Goal: Task Accomplishment & Management: Use online tool/utility

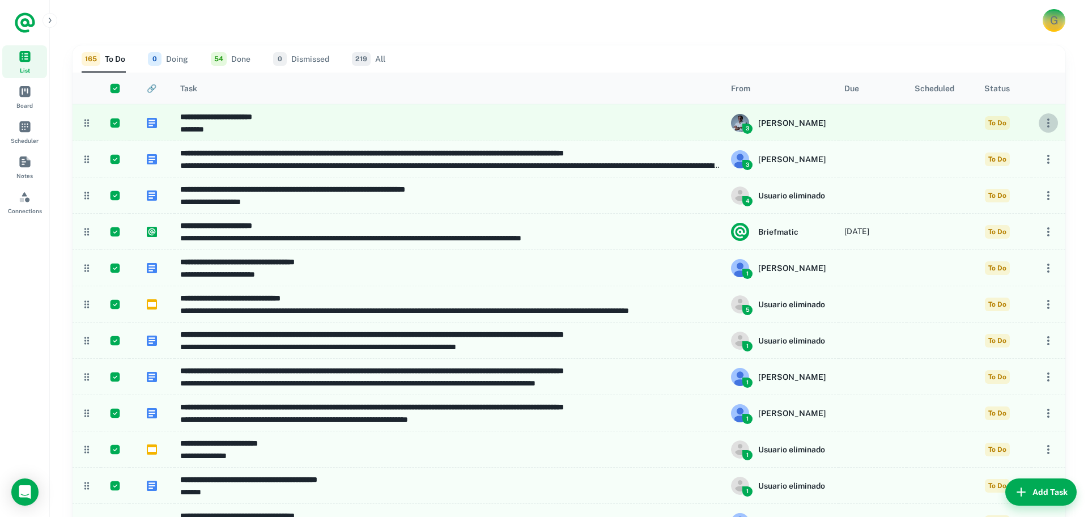
click at [1046, 124] on icon "button" at bounding box center [1049, 123] width 14 height 14
click at [282, 88] on div at bounding box center [544, 258] width 1088 height 517
click at [89, 125] on icon at bounding box center [86, 122] width 11 height 11
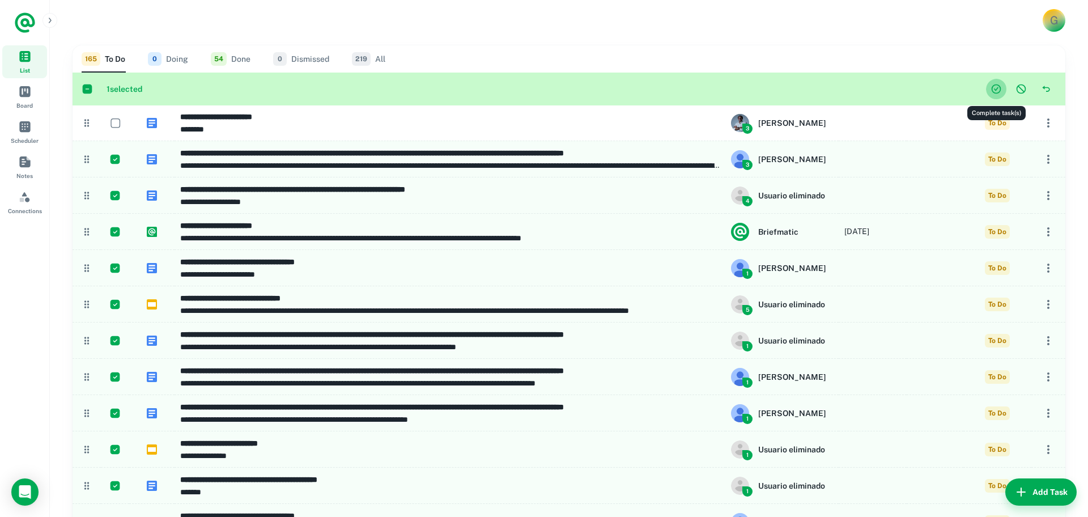
click at [997, 91] on icon "Complete task(s)" at bounding box center [996, 88] width 11 height 11
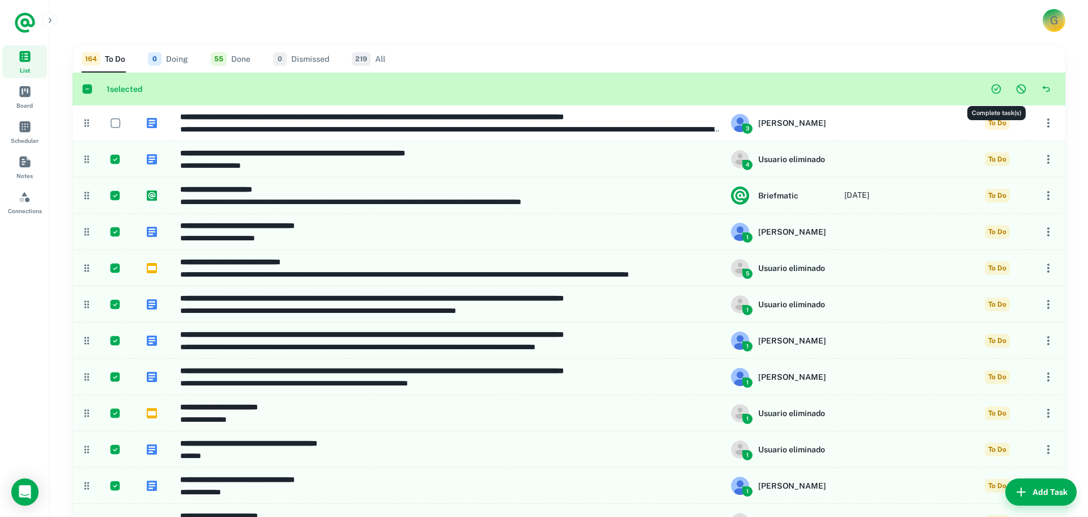
click at [995, 87] on icon "Complete task(s)" at bounding box center [996, 88] width 11 height 11
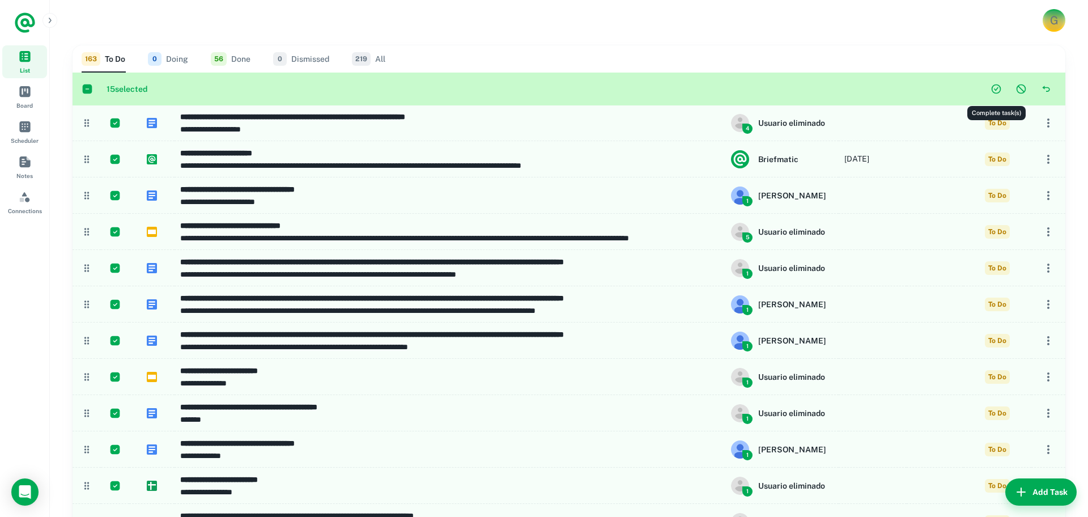
click at [993, 90] on icon "Complete task(s)" at bounding box center [996, 88] width 11 height 11
